Goal: Information Seeking & Learning: Learn about a topic

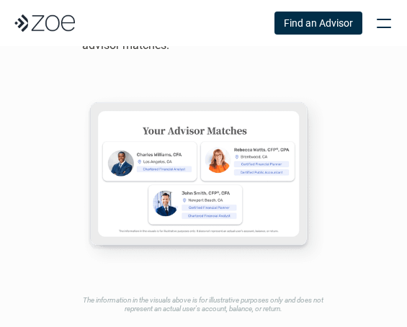
scroll to position [1196, 0]
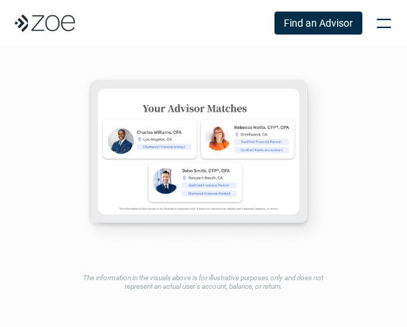
click at [390, 21] on div at bounding box center [384, 23] width 32 height 32
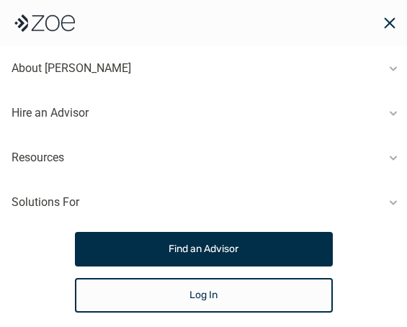
click at [76, 153] on div "Resources" at bounding box center [203, 157] width 407 height 27
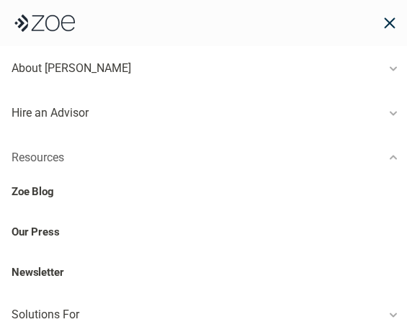
scroll to position [1186, 0]
click at [58, 191] on link "Zoe Blog" at bounding box center [203, 191] width 407 height 40
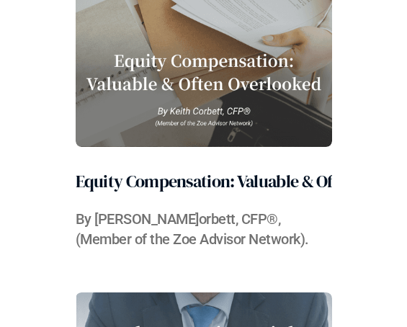
scroll to position [834, 0]
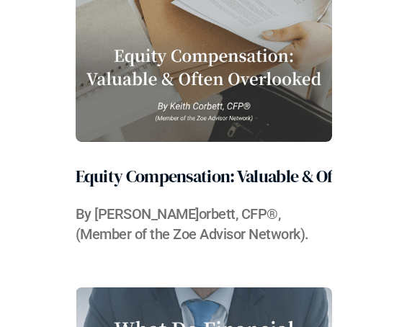
click at [190, 92] on img at bounding box center [204, 14] width 257 height 256
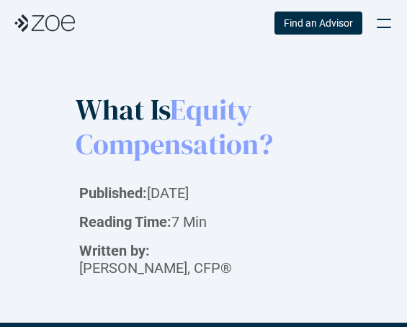
click at [383, 19] on div at bounding box center [384, 19] width 14 height 1
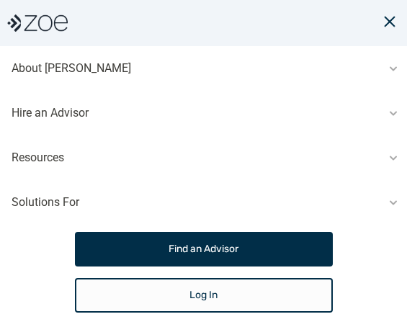
click at [79, 199] on div "Solutions For" at bounding box center [203, 202] width 407 height 27
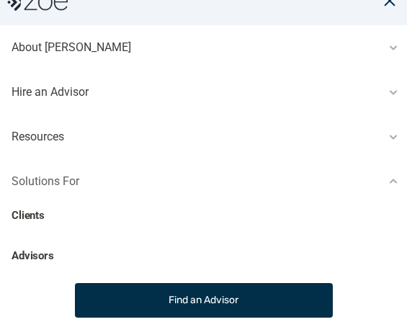
scroll to position [22, 0]
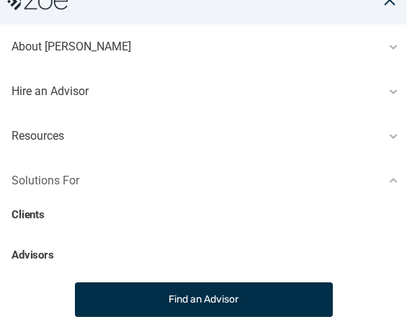
click at [39, 218] on p "Clients" at bounding box center [28, 215] width 33 height 17
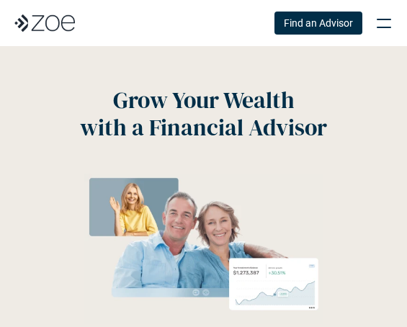
click at [379, 22] on div at bounding box center [384, 23] width 32 height 32
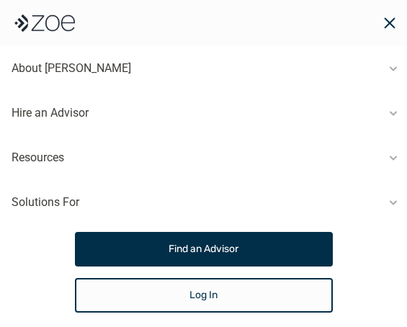
click at [95, 197] on div "Solutions For" at bounding box center [203, 202] width 407 height 27
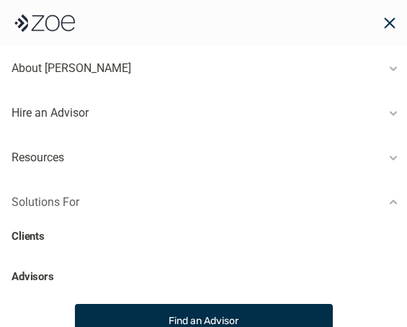
click at [35, 273] on p "Advisors" at bounding box center [33, 277] width 43 height 17
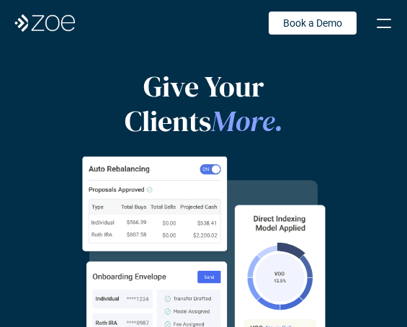
click at [379, 22] on div at bounding box center [384, 23] width 32 height 32
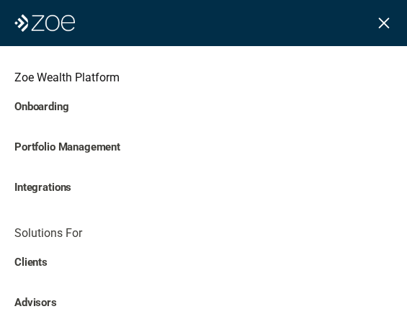
click at [58, 104] on p "Onboarding" at bounding box center [203, 107] width 378 height 17
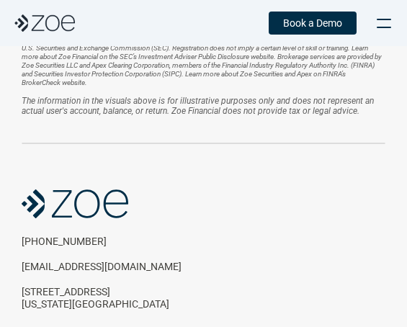
scroll to position [3632, 0]
